Goal: Information Seeking & Learning: Learn about a topic

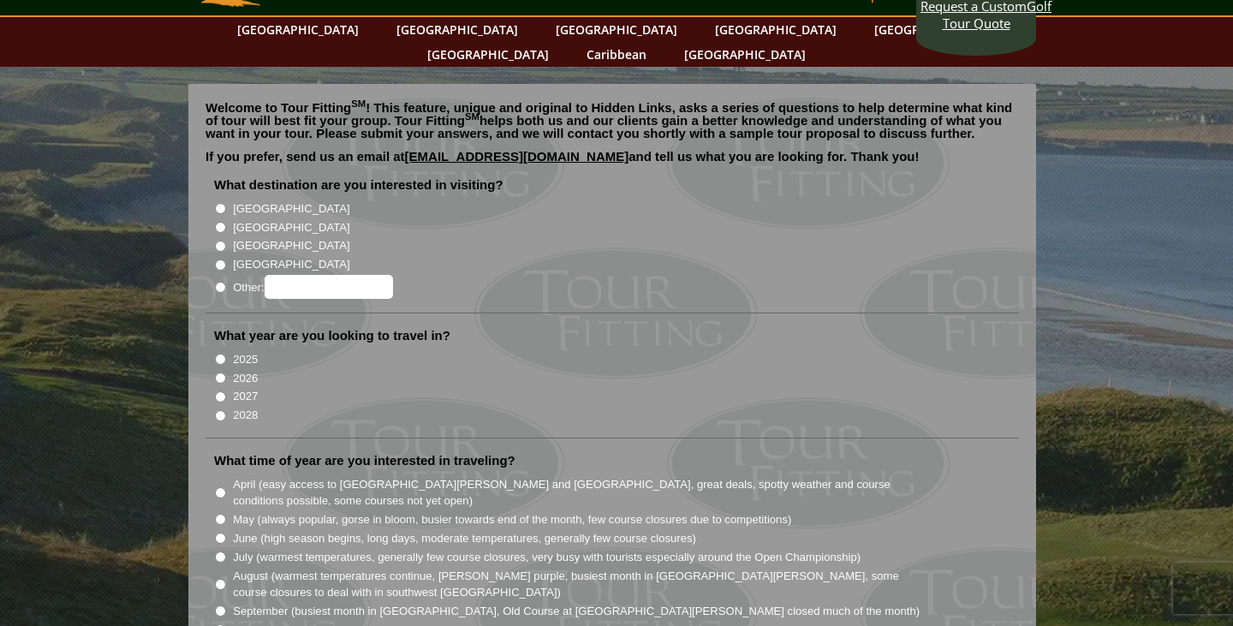
scroll to position [71, 0]
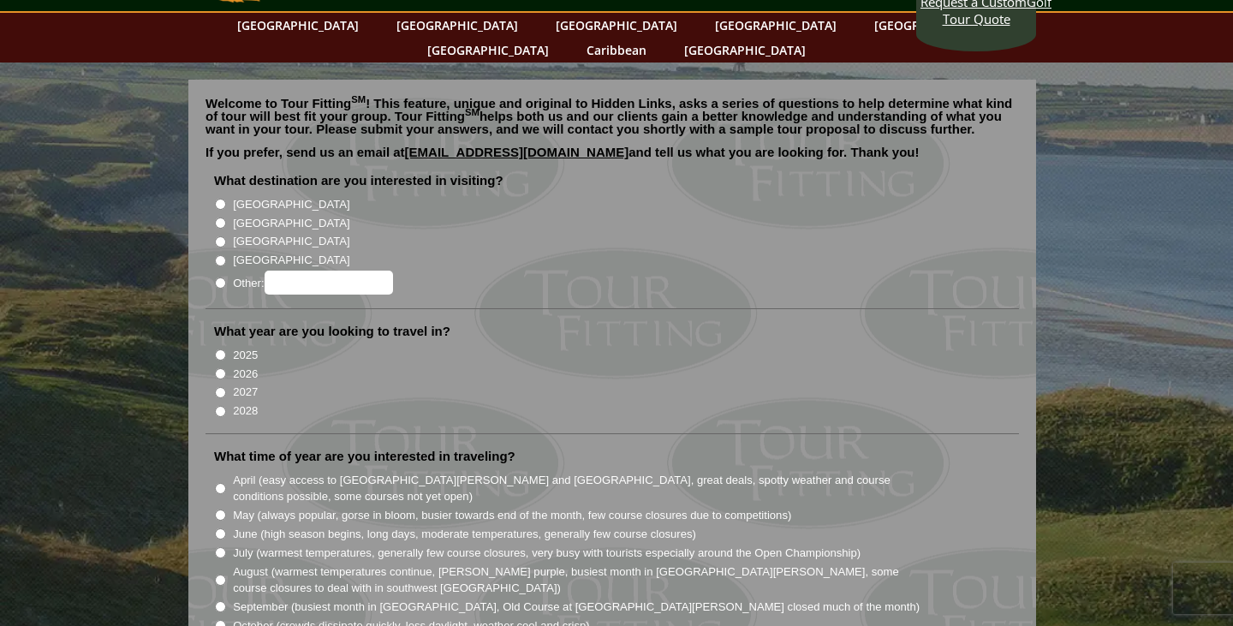
click at [240, 215] on label "[GEOGRAPHIC_DATA]" at bounding box center [291, 223] width 116 height 17
click at [226, 217] on input "[GEOGRAPHIC_DATA]" at bounding box center [220, 222] width 11 height 11
radio input "true"
click at [242, 384] on label "2027" at bounding box center [245, 392] width 25 height 17
click at [226, 387] on input "2027" at bounding box center [220, 392] width 11 height 11
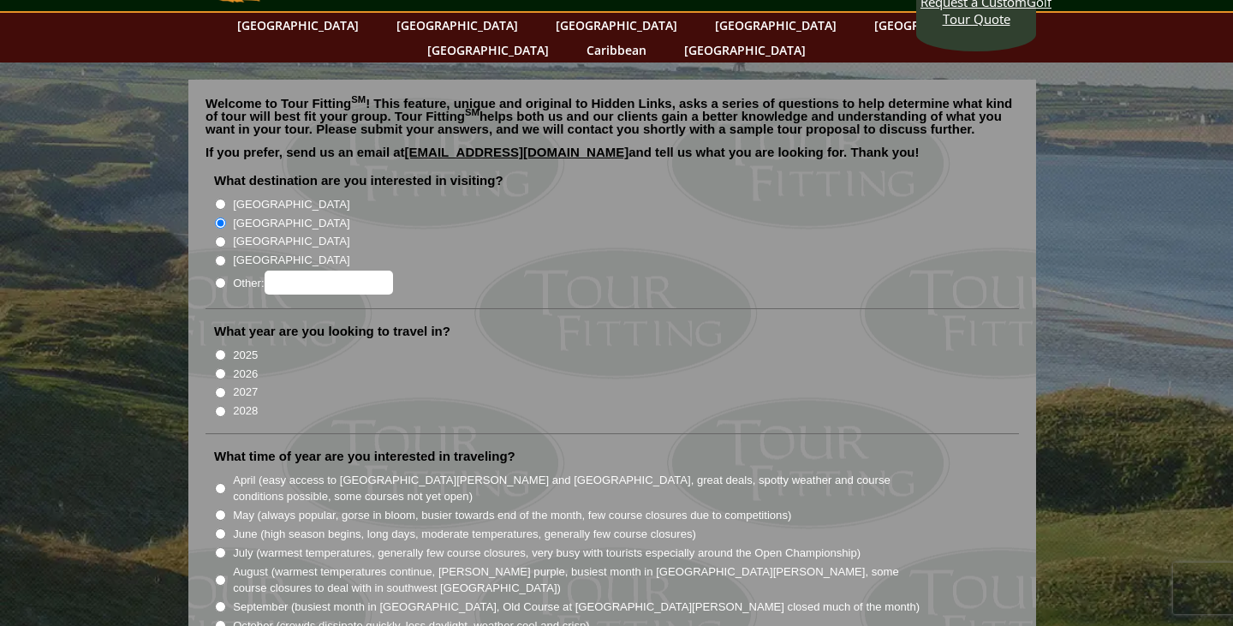
radio input "true"
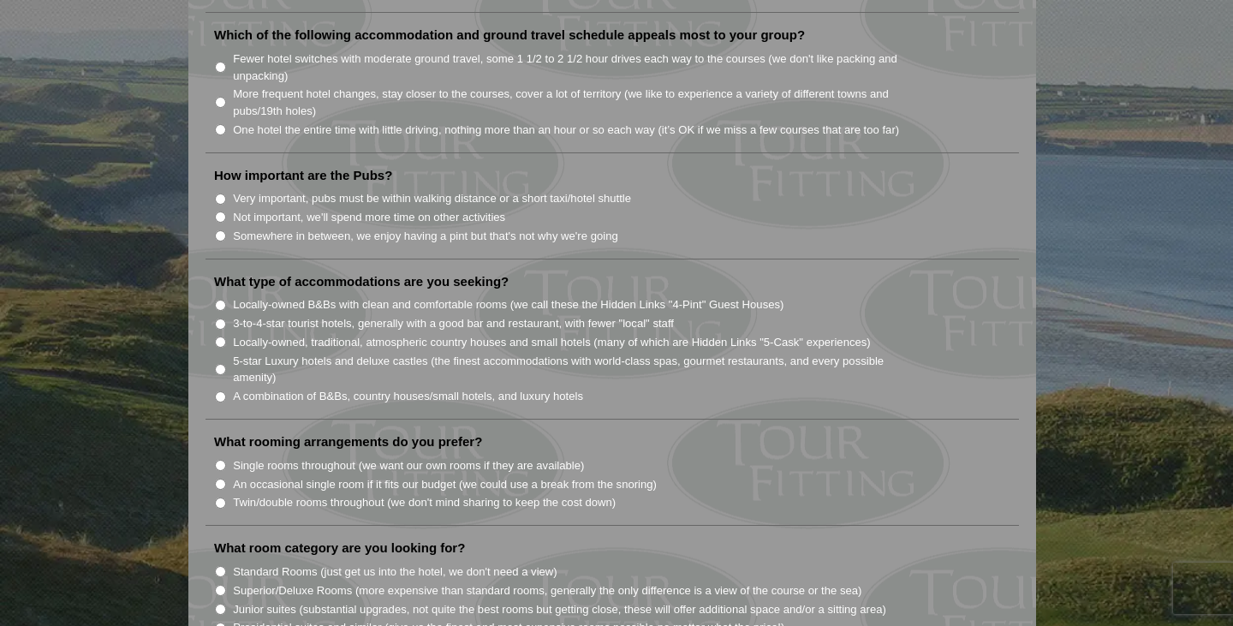
scroll to position [1217, 0]
click at [94, 404] on section "Welcome to Tour Fitting SM ! This feature, unique and original to Hidden Links,…" at bounding box center [616, 189] width 1233 height 2545
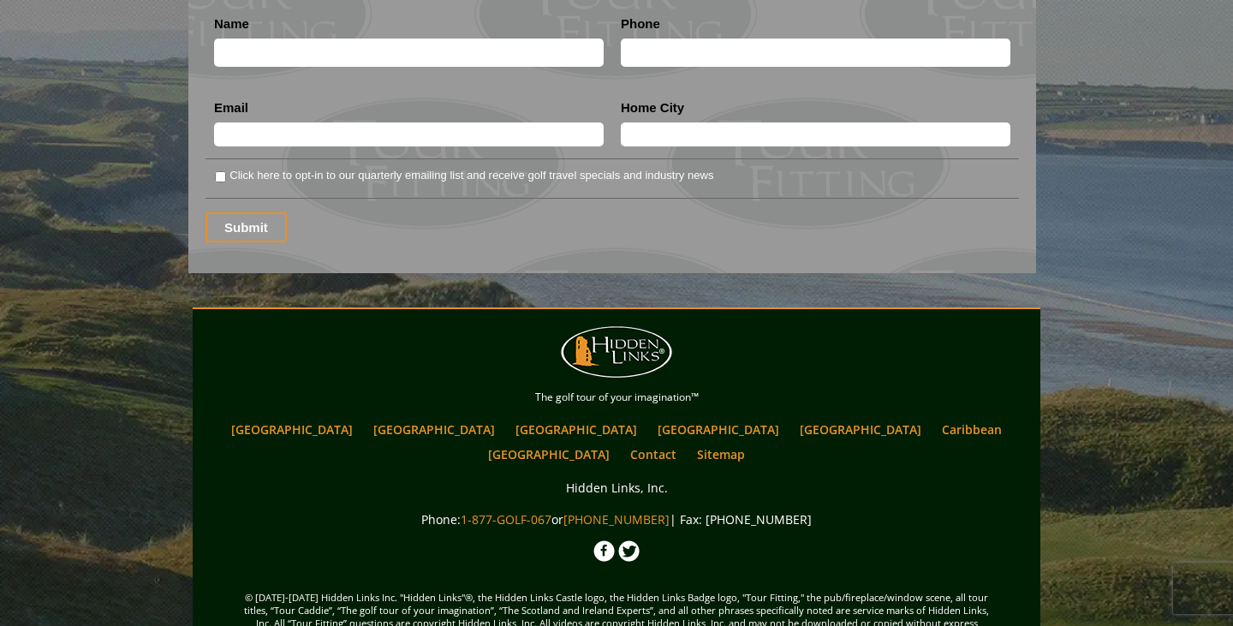
scroll to position [2377, 0]
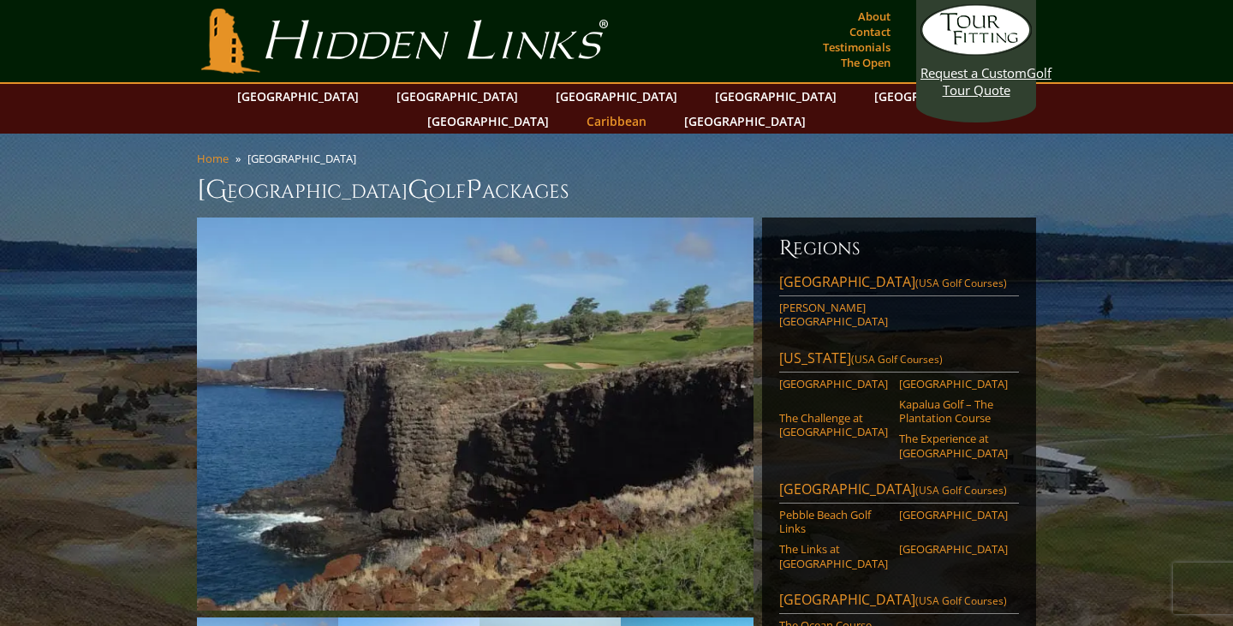
click at [655, 109] on link "Caribbean" at bounding box center [616, 121] width 77 height 25
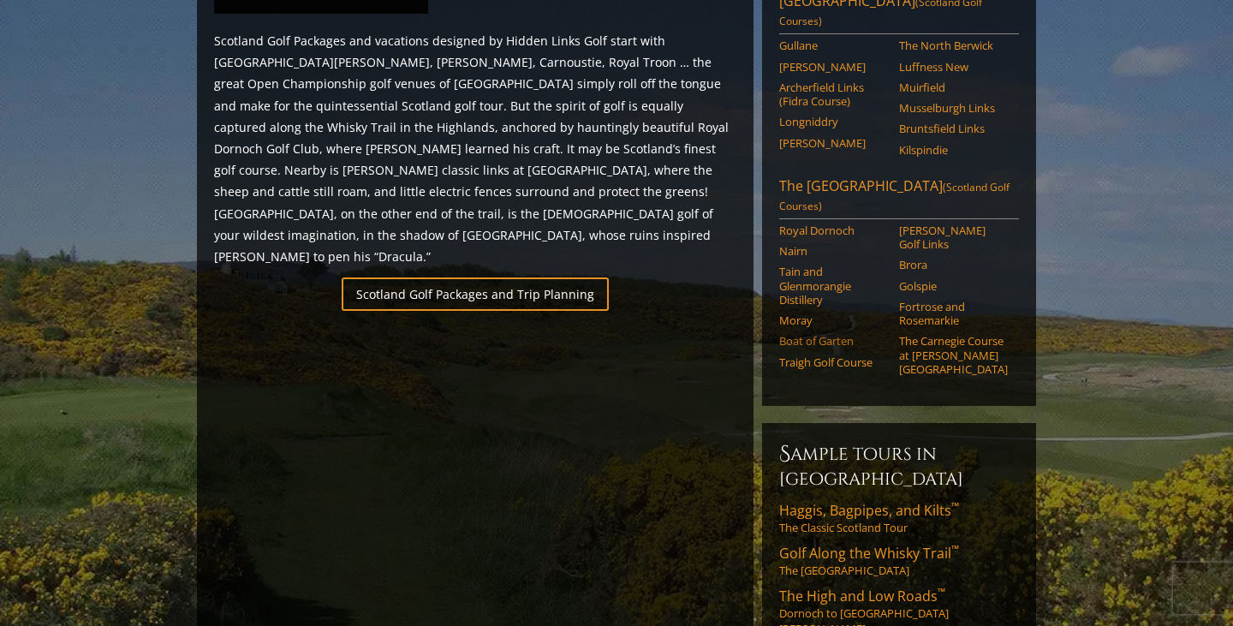
scroll to position [1117, 0]
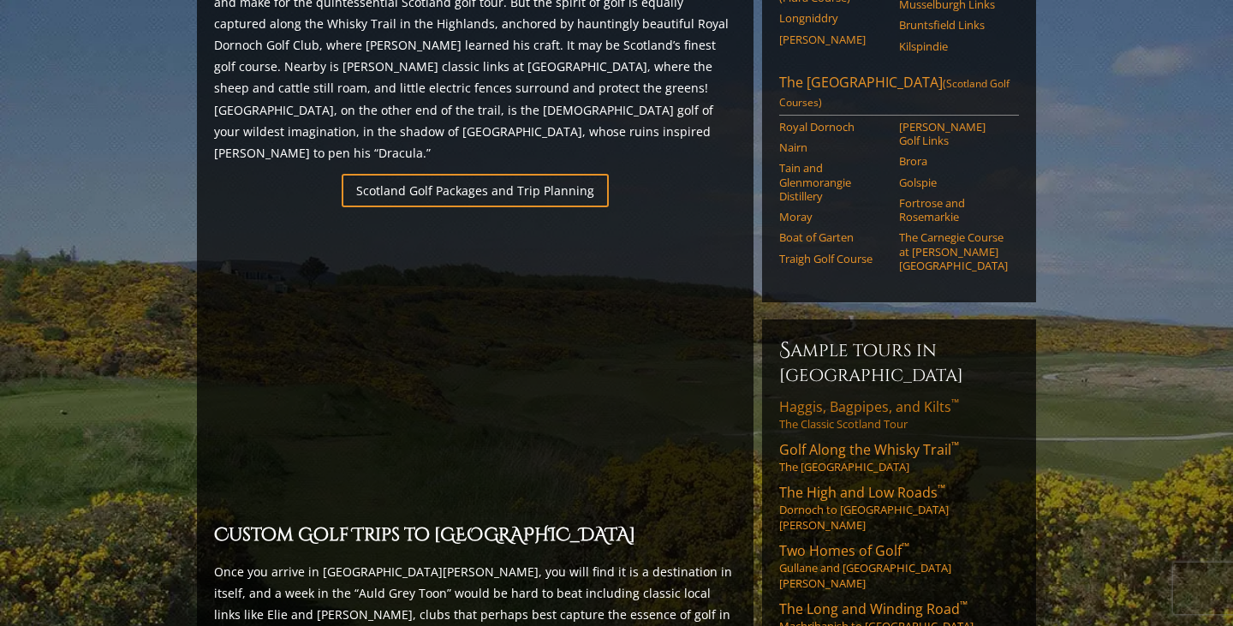
click at [847, 397] on span "Haggis, Bagpipes, and Kilts ™" at bounding box center [869, 406] width 180 height 19
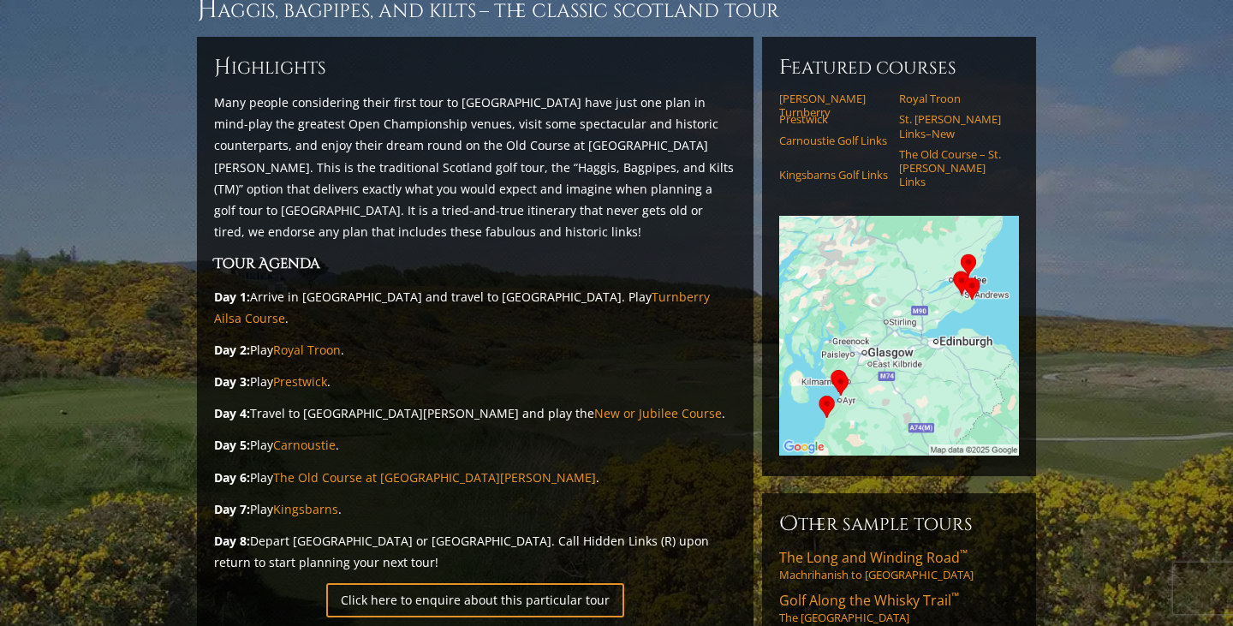
scroll to position [156, 0]
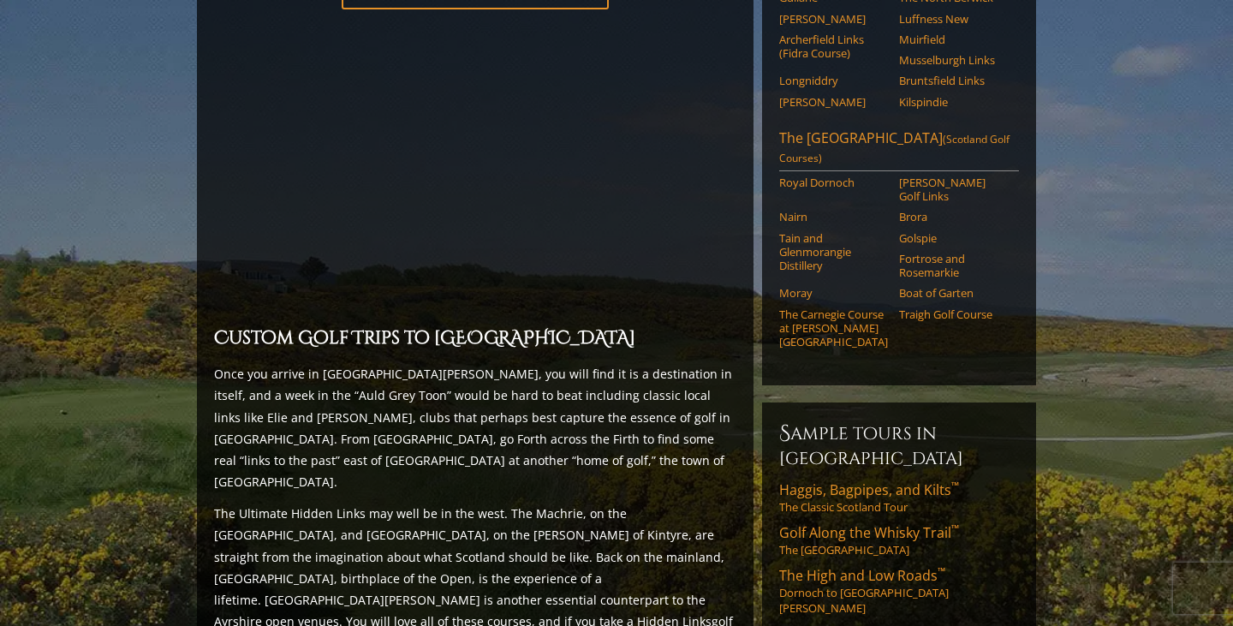
scroll to position [1314, 0]
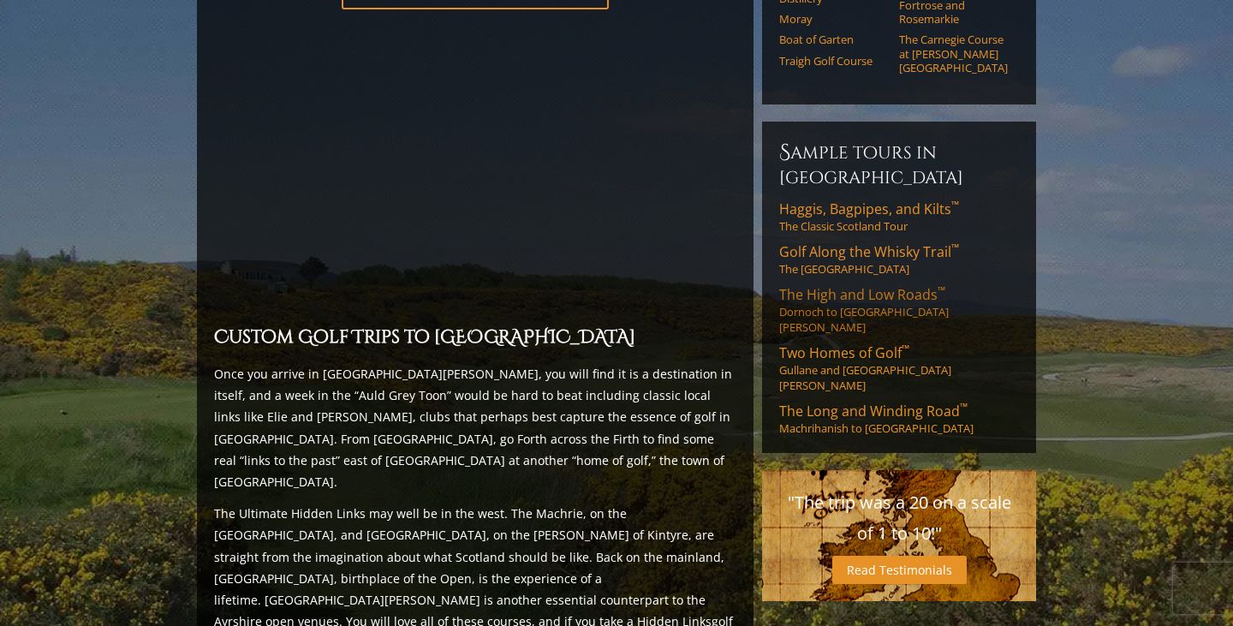
click at [854, 285] on span "The High and Low Roads ™" at bounding box center [862, 294] width 166 height 19
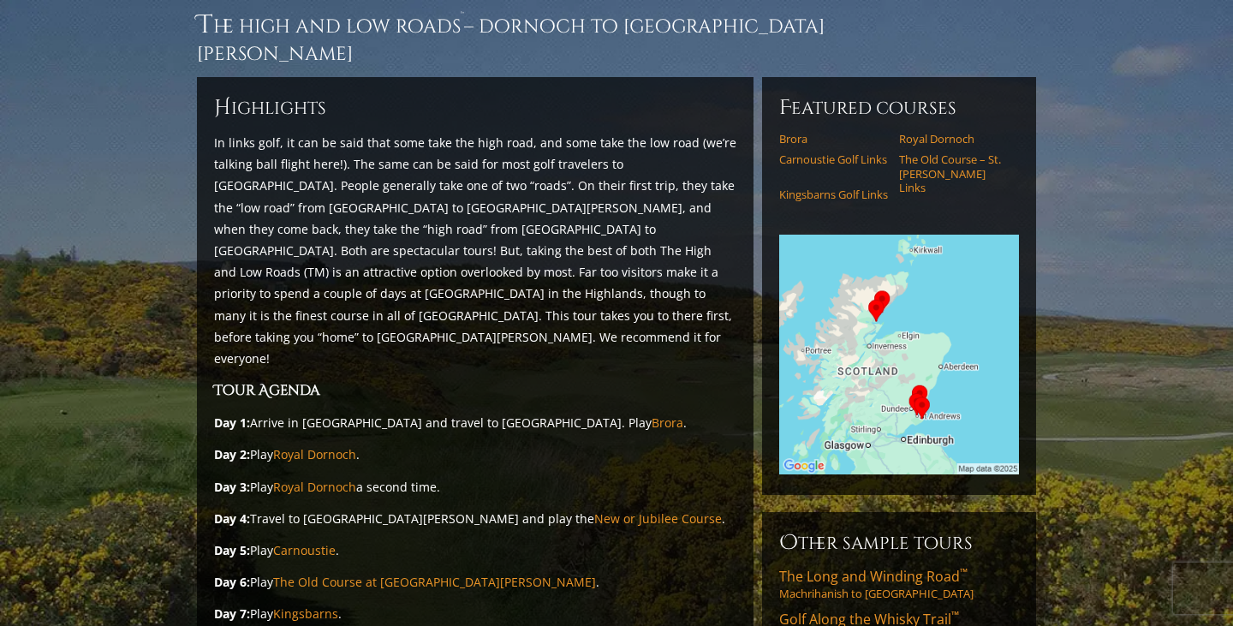
scroll to position [151, 0]
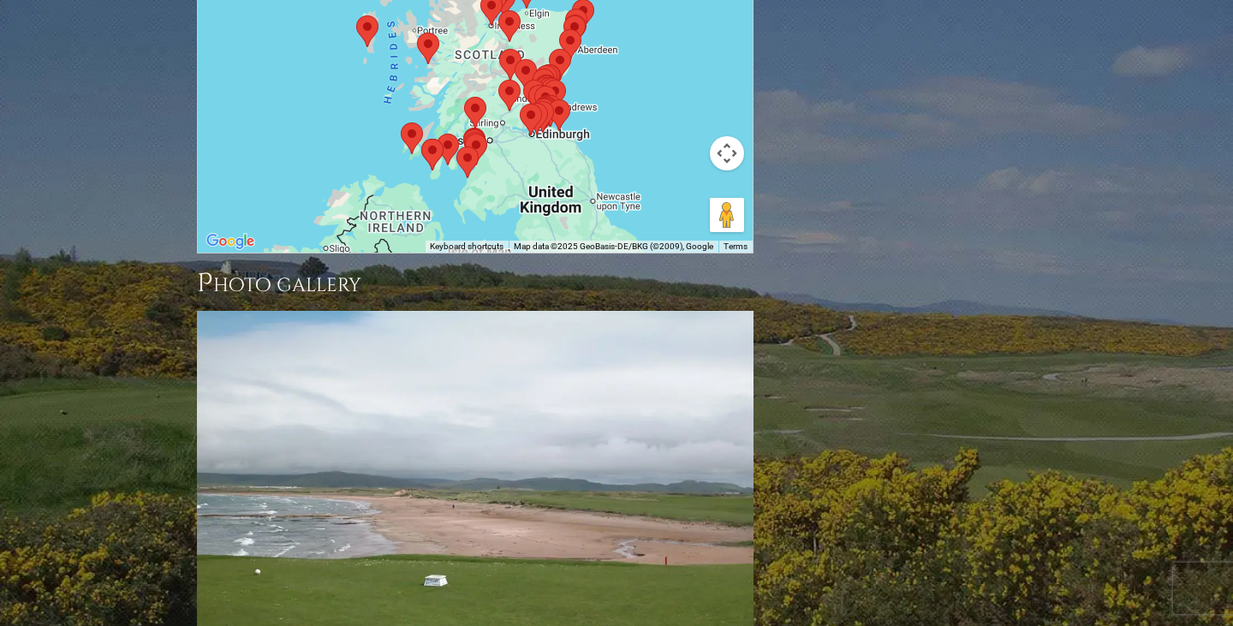
scroll to position [2260, 0]
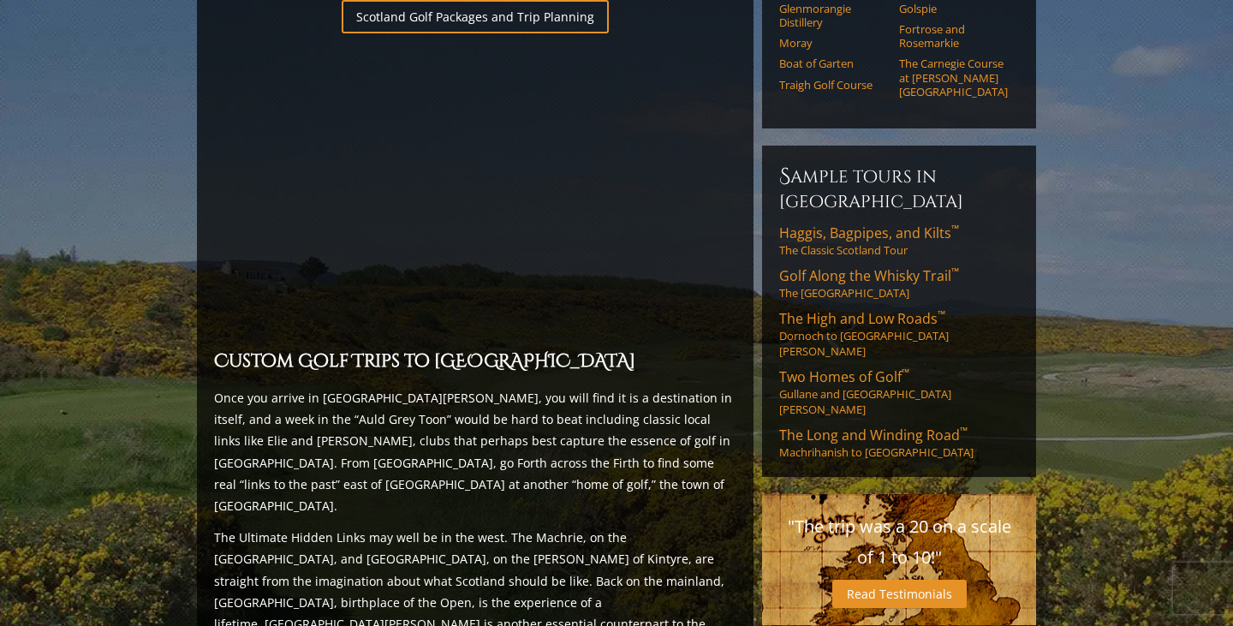
scroll to position [1120, 0]
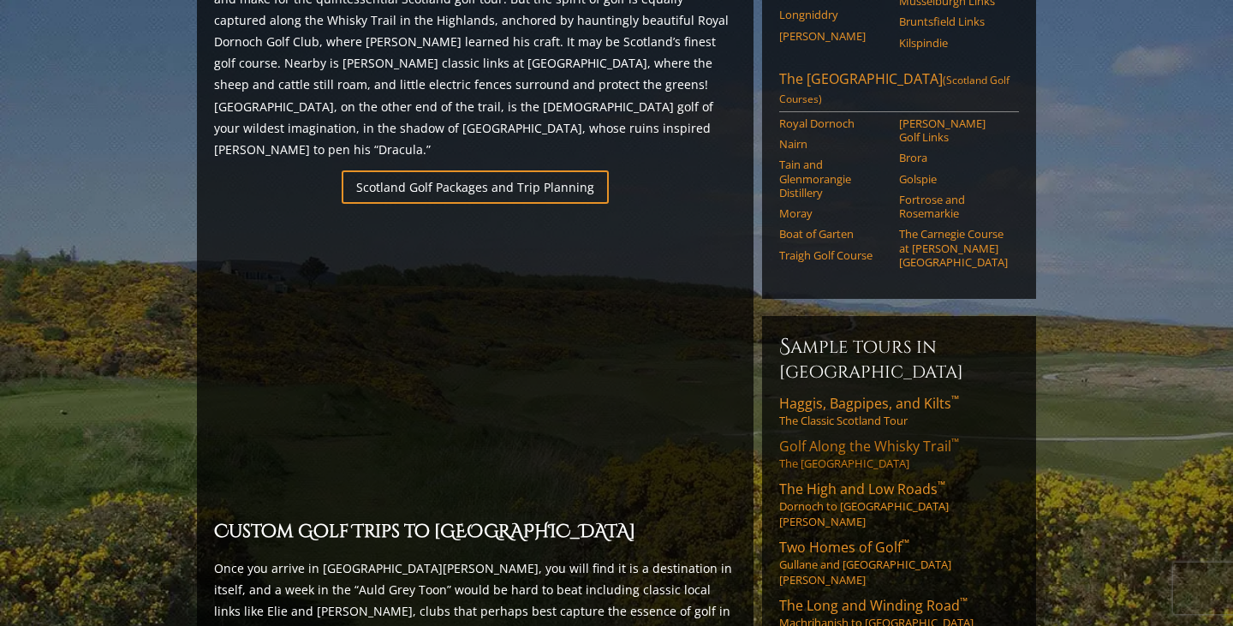
click at [818, 437] on span "Golf Along the Whisky Trail ™" at bounding box center [869, 446] width 180 height 19
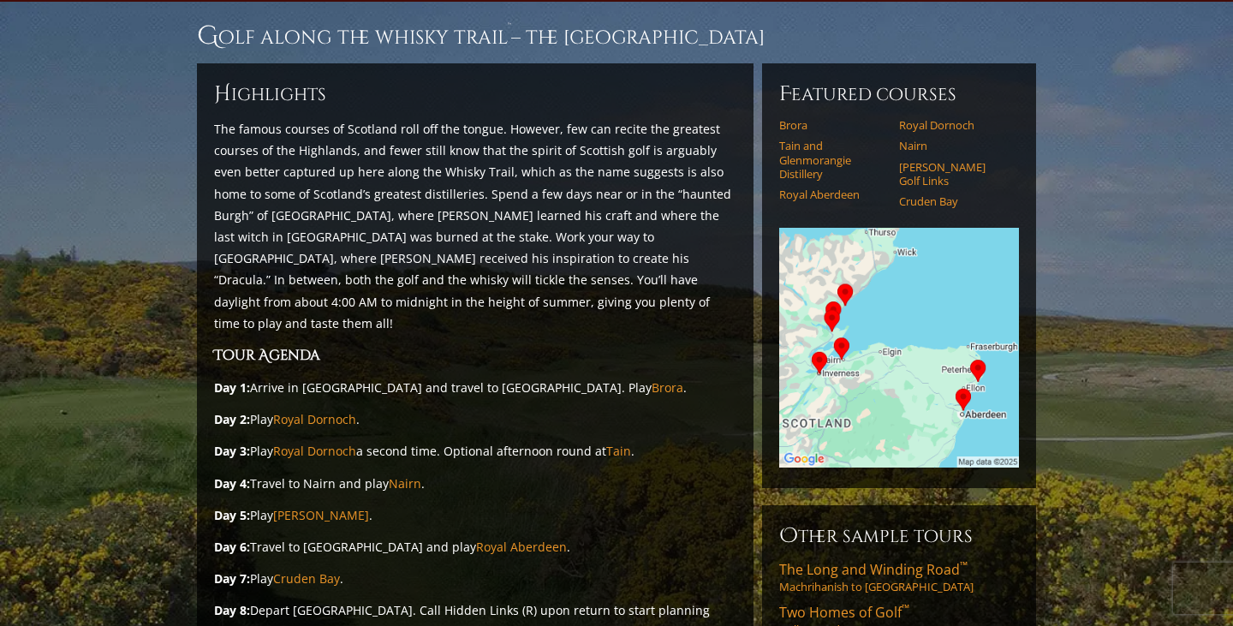
scroll to position [142, 0]
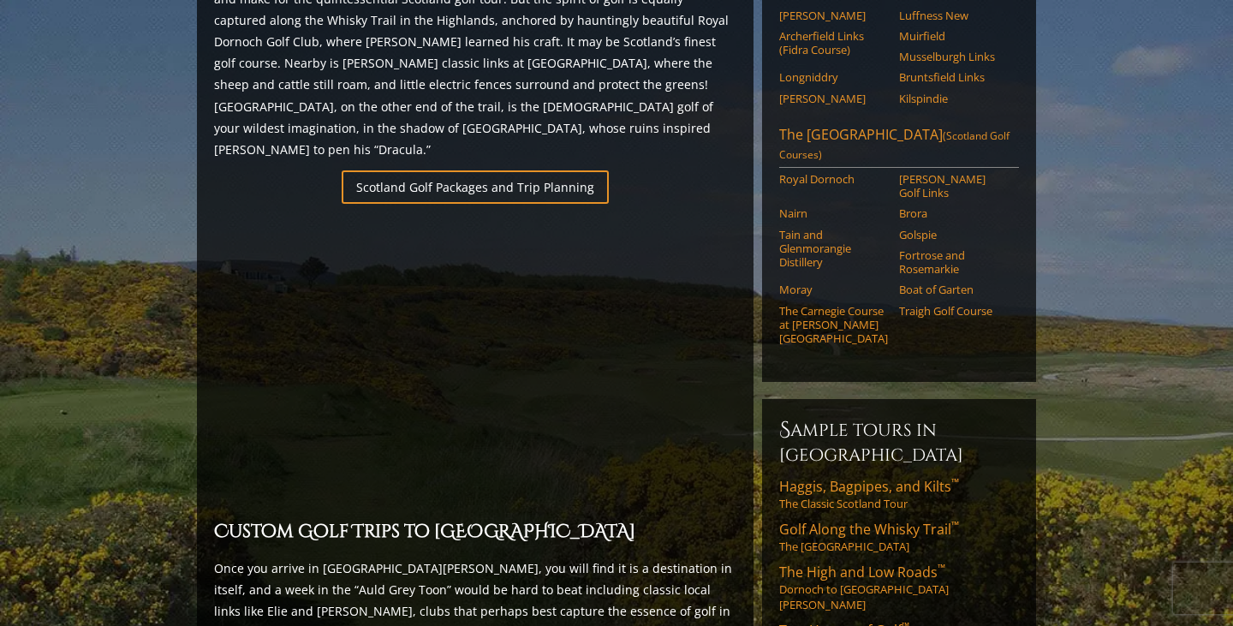
scroll to position [1318, 0]
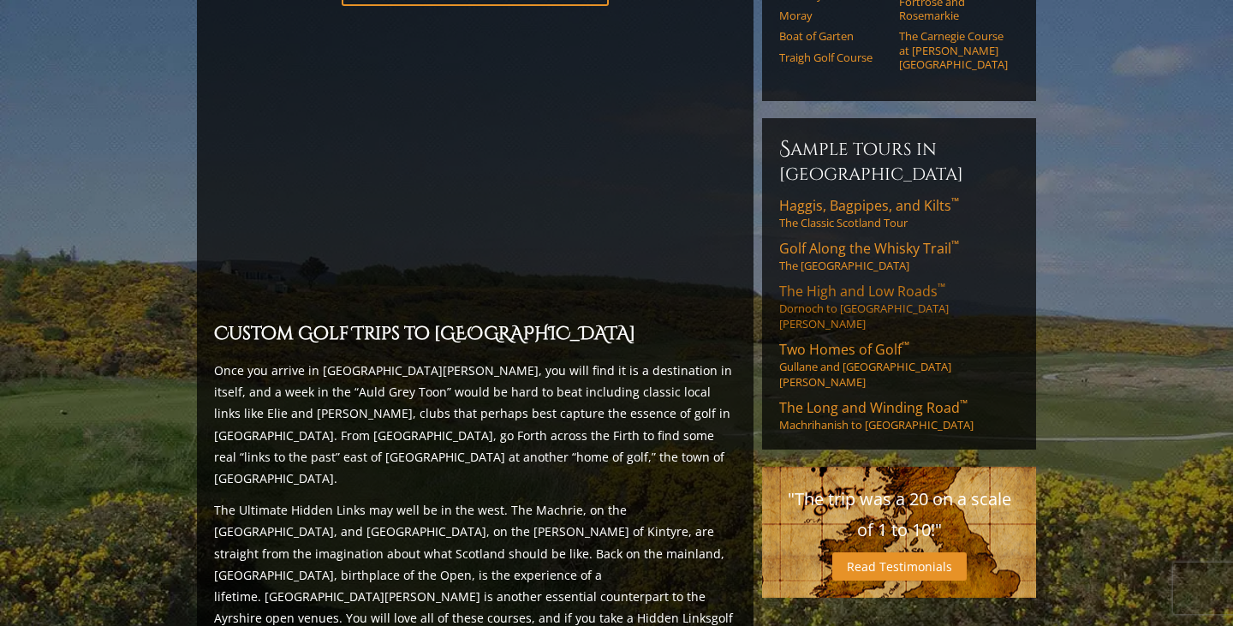
click at [856, 282] on span "The High and Low Roads ™" at bounding box center [862, 291] width 166 height 19
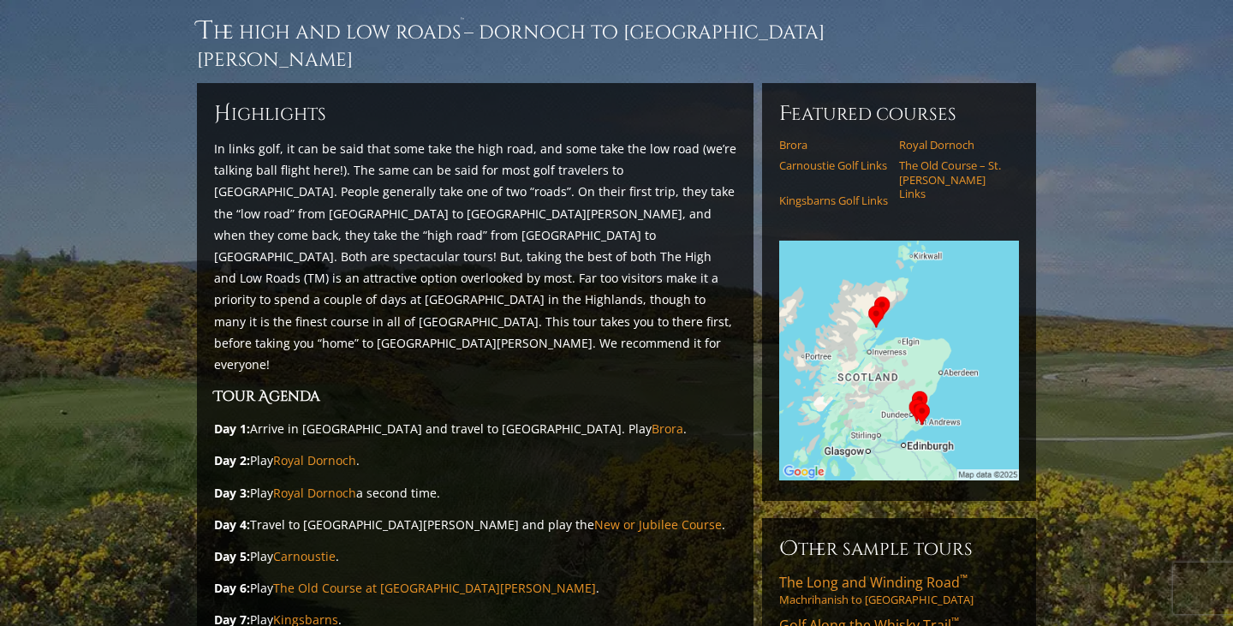
scroll to position [138, 0]
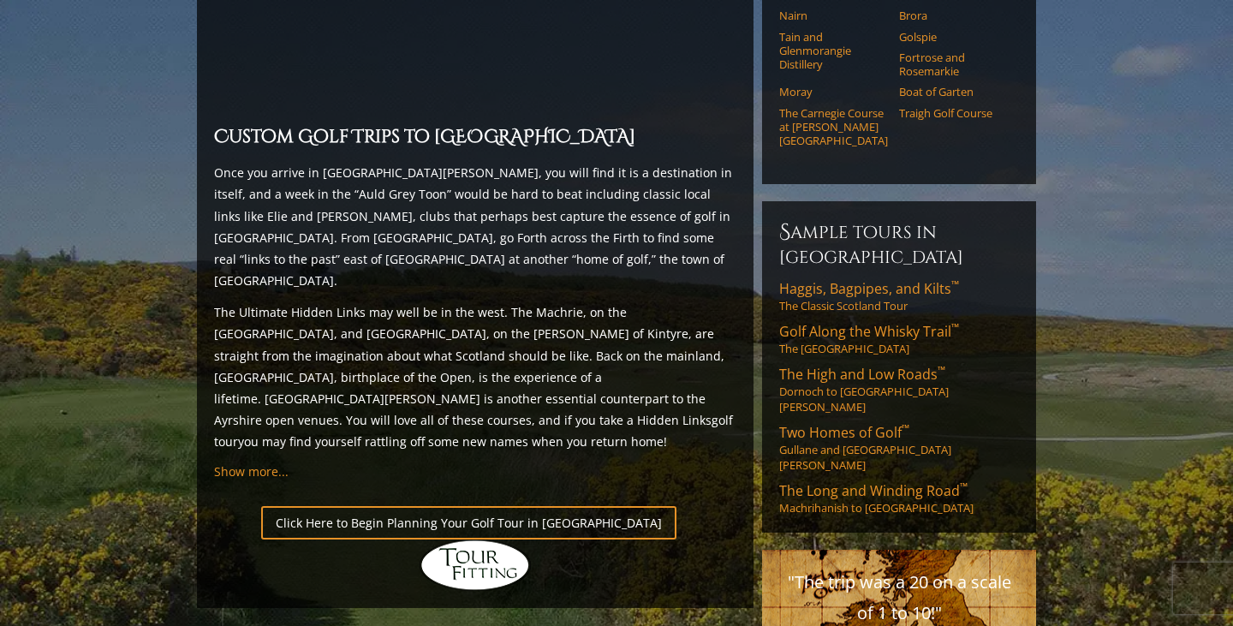
scroll to position [1516, 0]
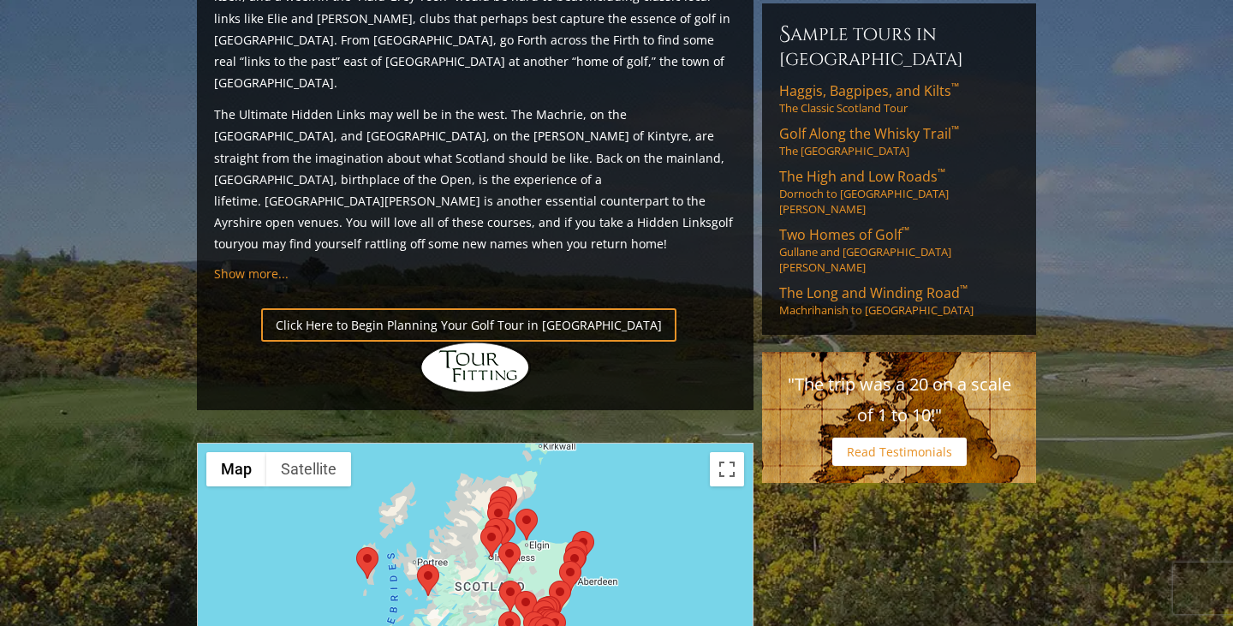
click at [857, 438] on link "Read Testimonials" at bounding box center [899, 452] width 134 height 28
